Goal: Transaction & Acquisition: Purchase product/service

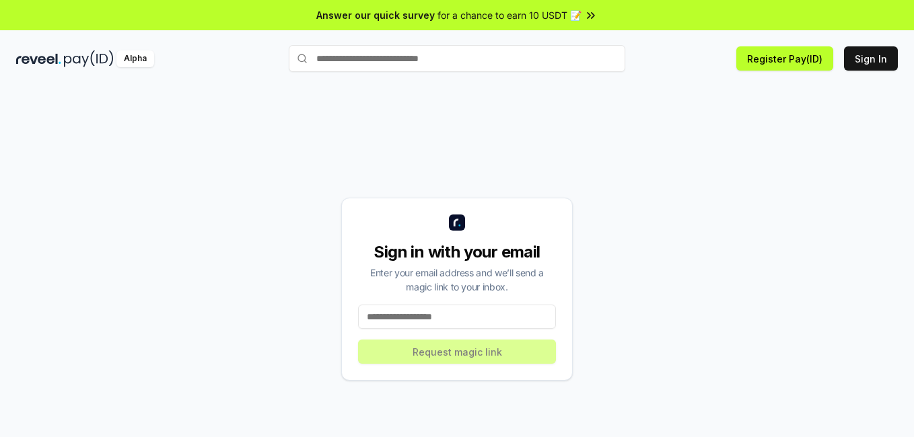
click at [487, 316] on input at bounding box center [457, 317] width 198 height 24
type input "**********"
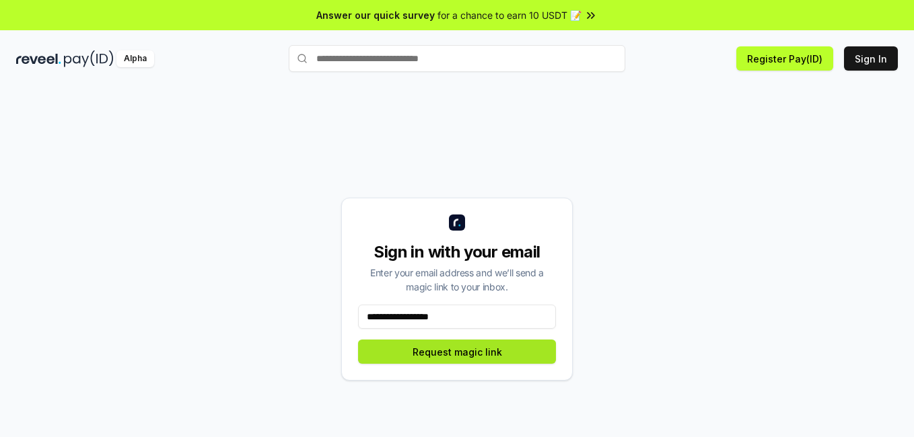
click at [470, 357] on button "Request magic link" at bounding box center [457, 352] width 198 height 24
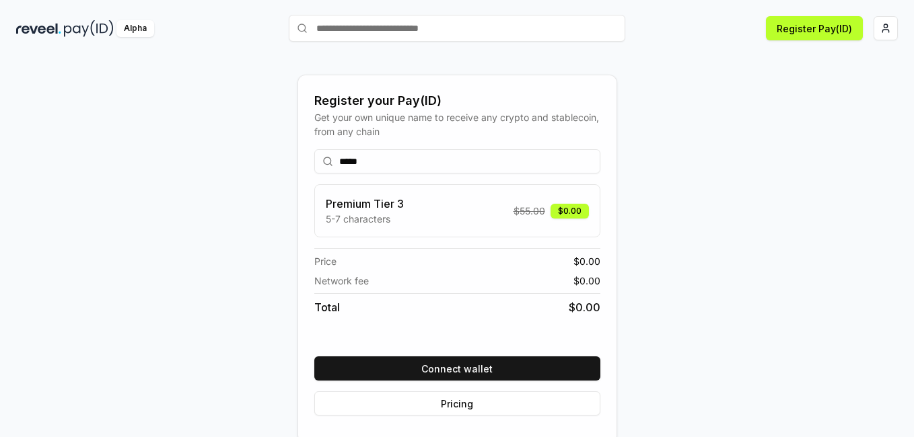
scroll to position [38, 0]
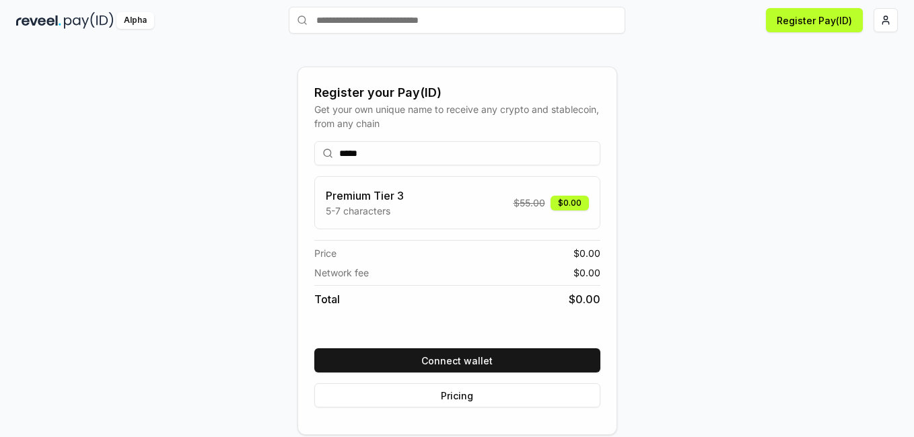
type input "*****"
click at [503, 202] on div "Premium Tier 3 5-7 characters $ 55.00 $0.00" at bounding box center [457, 203] width 263 height 30
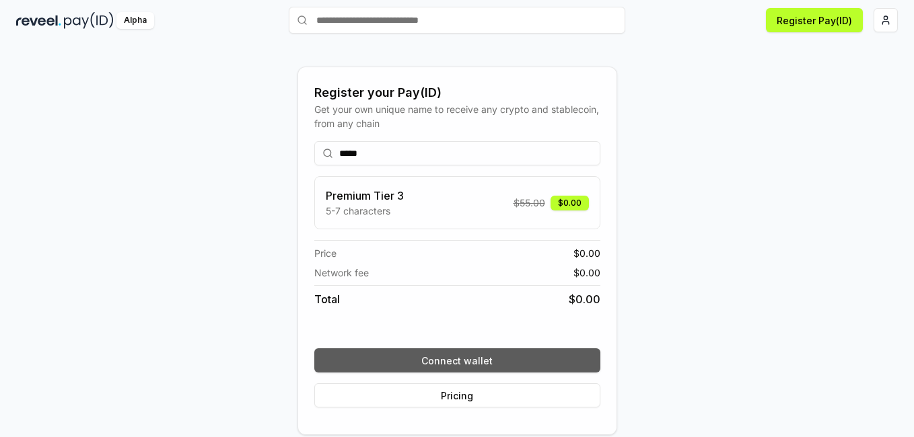
click at [470, 362] on button "Connect wallet" at bounding box center [457, 361] width 286 height 24
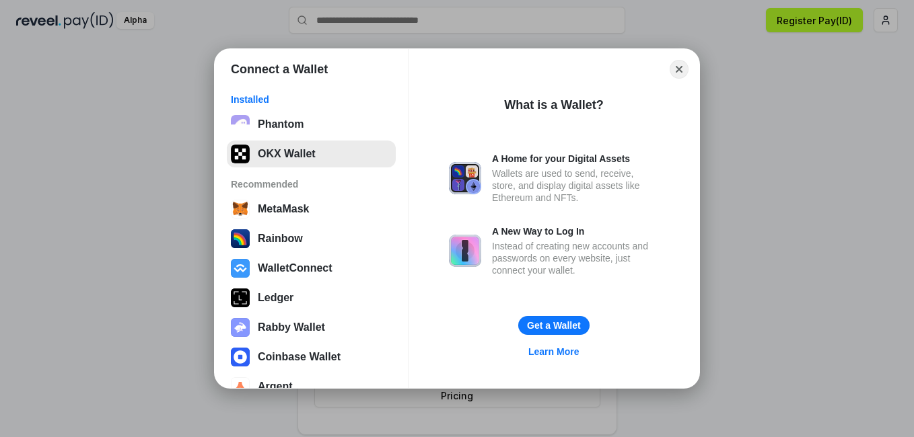
click at [316, 153] on button "OKX Wallet" at bounding box center [311, 154] width 169 height 27
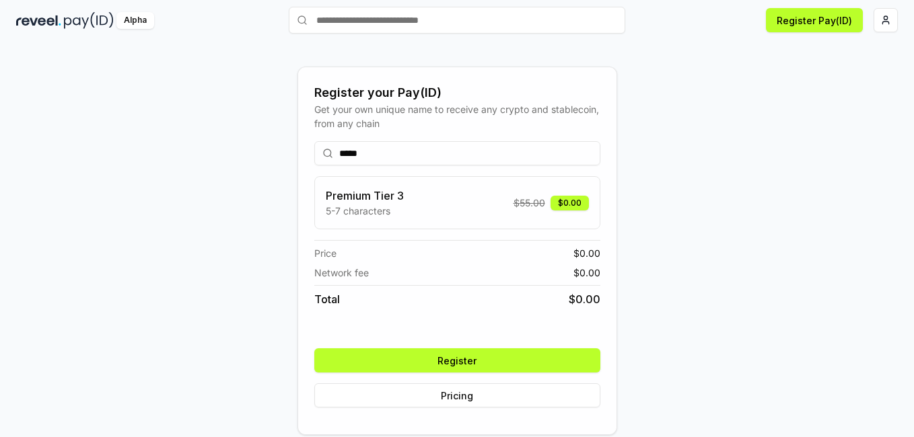
click at [536, 353] on button "Register" at bounding box center [457, 361] width 286 height 24
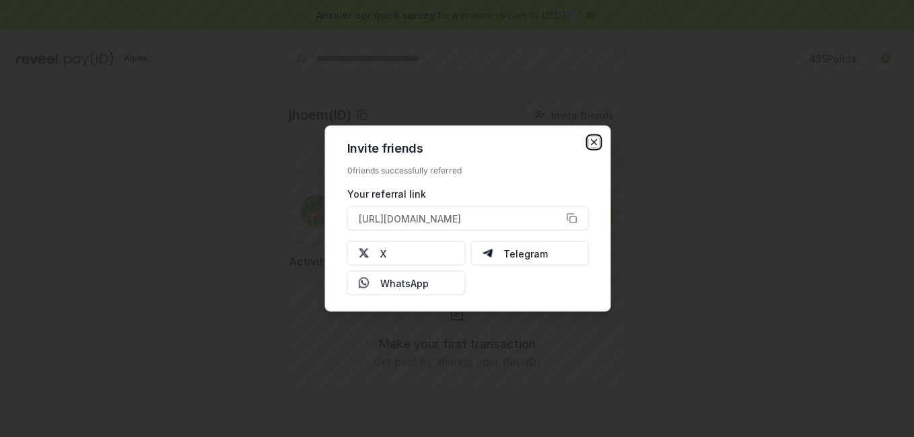
click at [593, 139] on icon "button" at bounding box center [594, 142] width 11 height 11
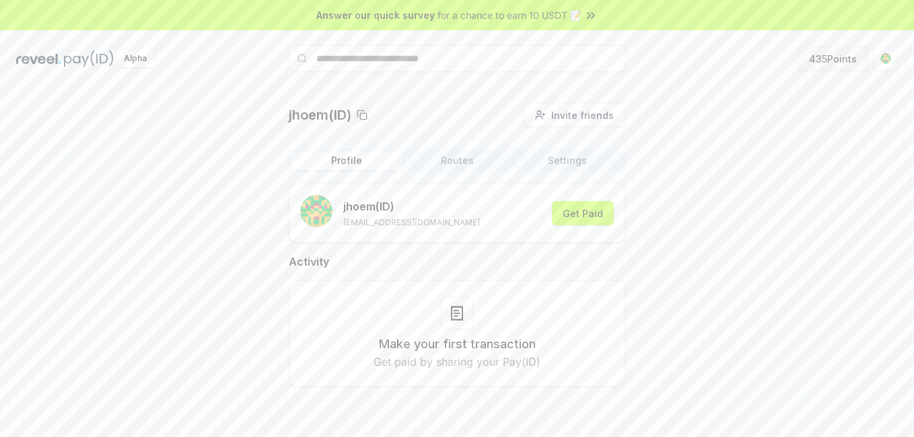
click at [849, 59] on button "435 Points" at bounding box center [833, 58] width 71 height 24
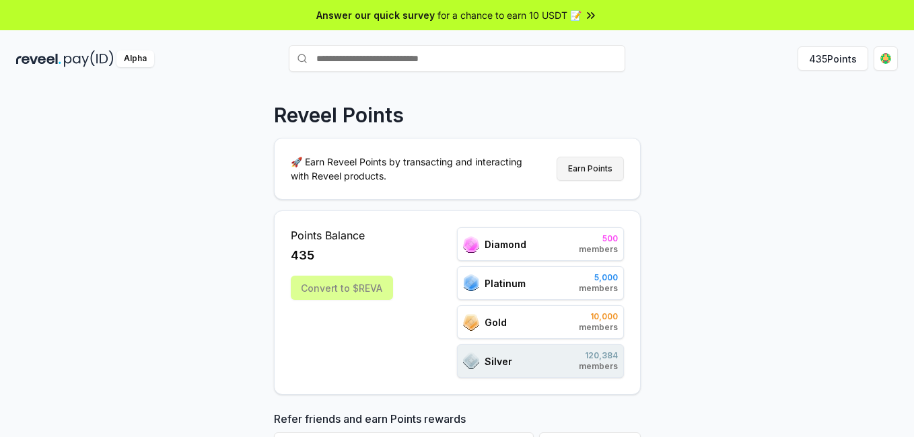
click at [616, 167] on button "Earn Points" at bounding box center [590, 169] width 67 height 24
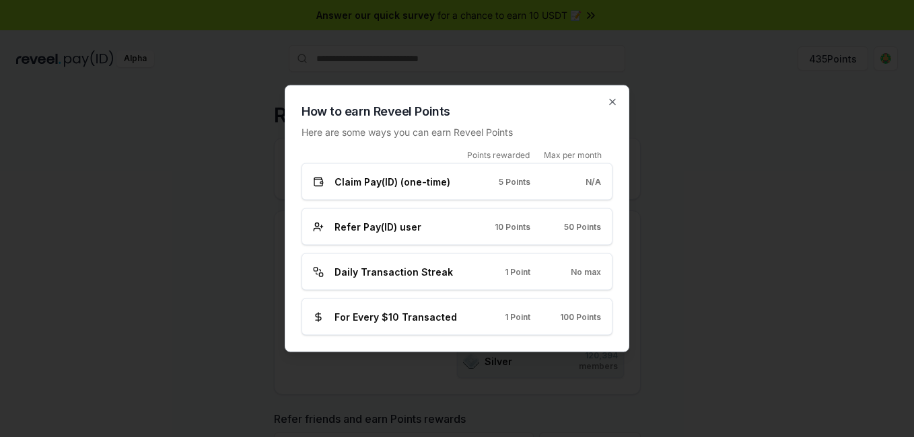
click at [389, 224] on span "Refer Pay(ID) user" at bounding box center [377, 227] width 87 height 14
click at [432, 224] on div "Refer Pay(ID) user" at bounding box center [386, 227] width 147 height 14
click at [612, 97] on icon "button" at bounding box center [612, 102] width 11 height 11
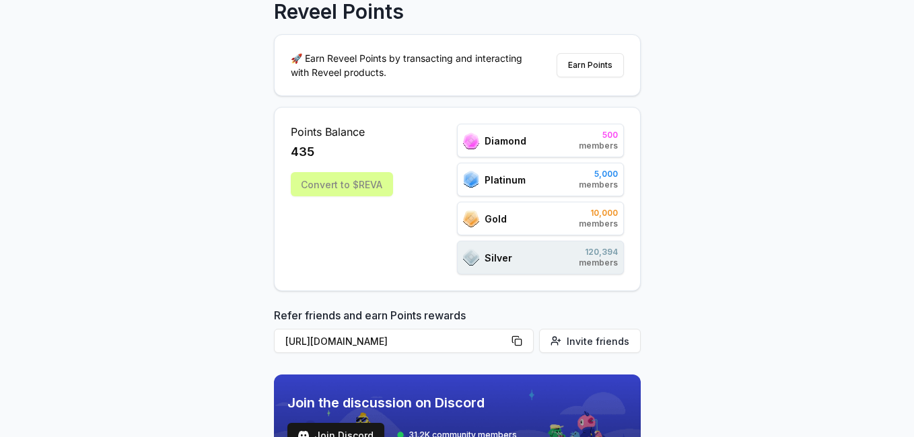
scroll to position [135, 0]
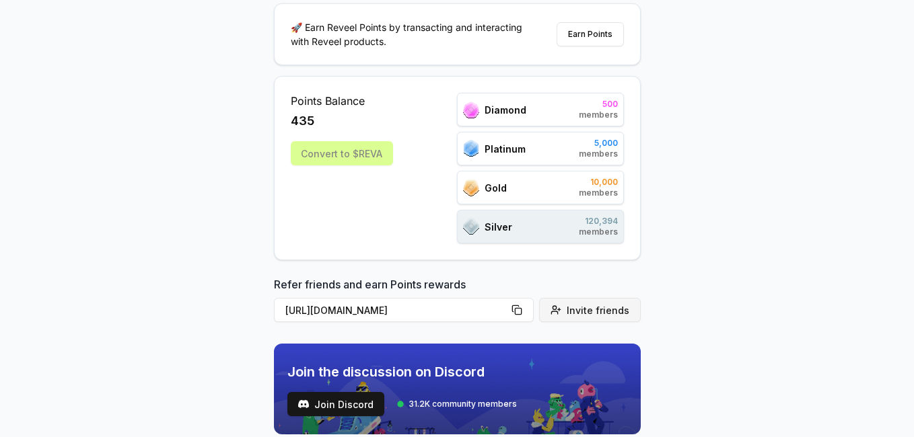
click at [569, 312] on button "Invite friends" at bounding box center [590, 310] width 102 height 24
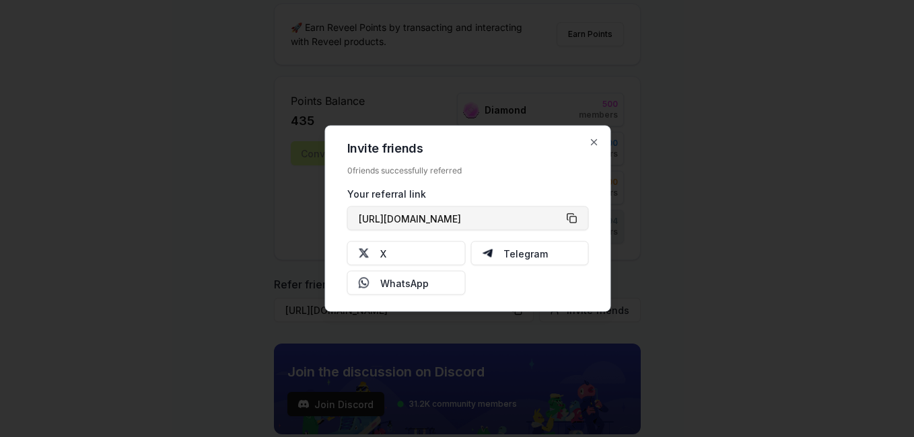
click at [571, 214] on button "[URL][DOMAIN_NAME]" at bounding box center [468, 219] width 242 height 24
click at [592, 141] on icon "button" at bounding box center [594, 142] width 11 height 11
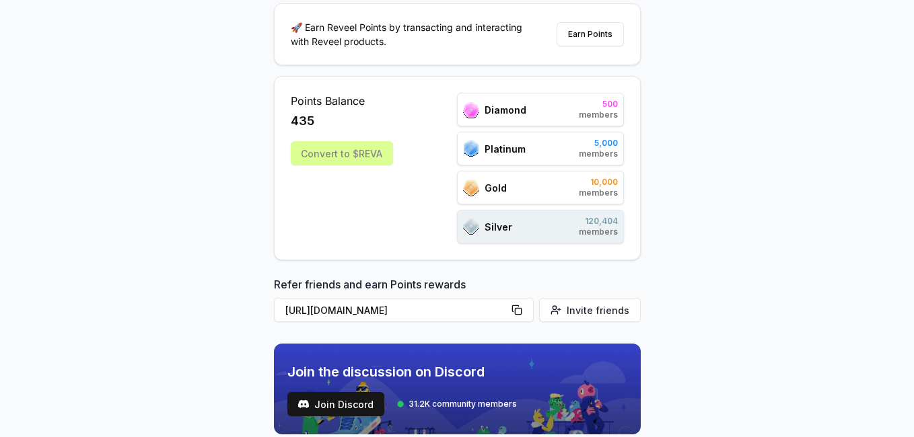
click at [340, 157] on div "Convert to $REVA" at bounding box center [342, 153] width 102 height 24
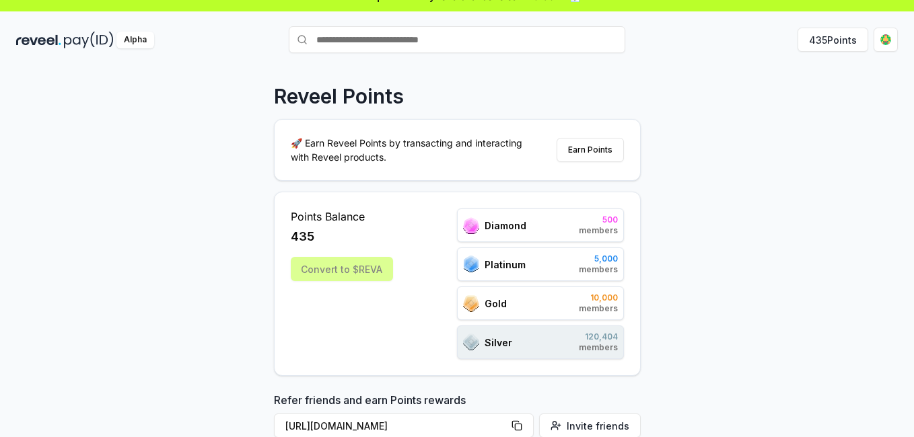
scroll to position [0, 0]
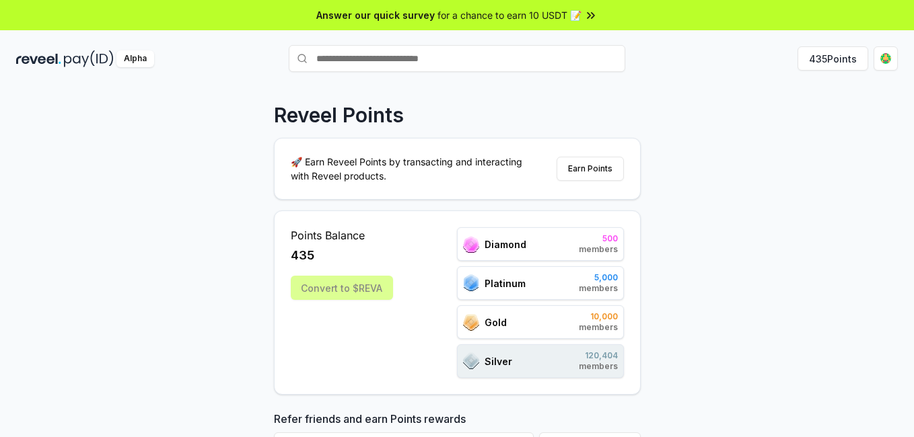
click at [527, 14] on span "for a chance to earn 10 USDT 📝" at bounding box center [509, 15] width 144 height 14
